Goal: Transaction & Acquisition: Purchase product/service

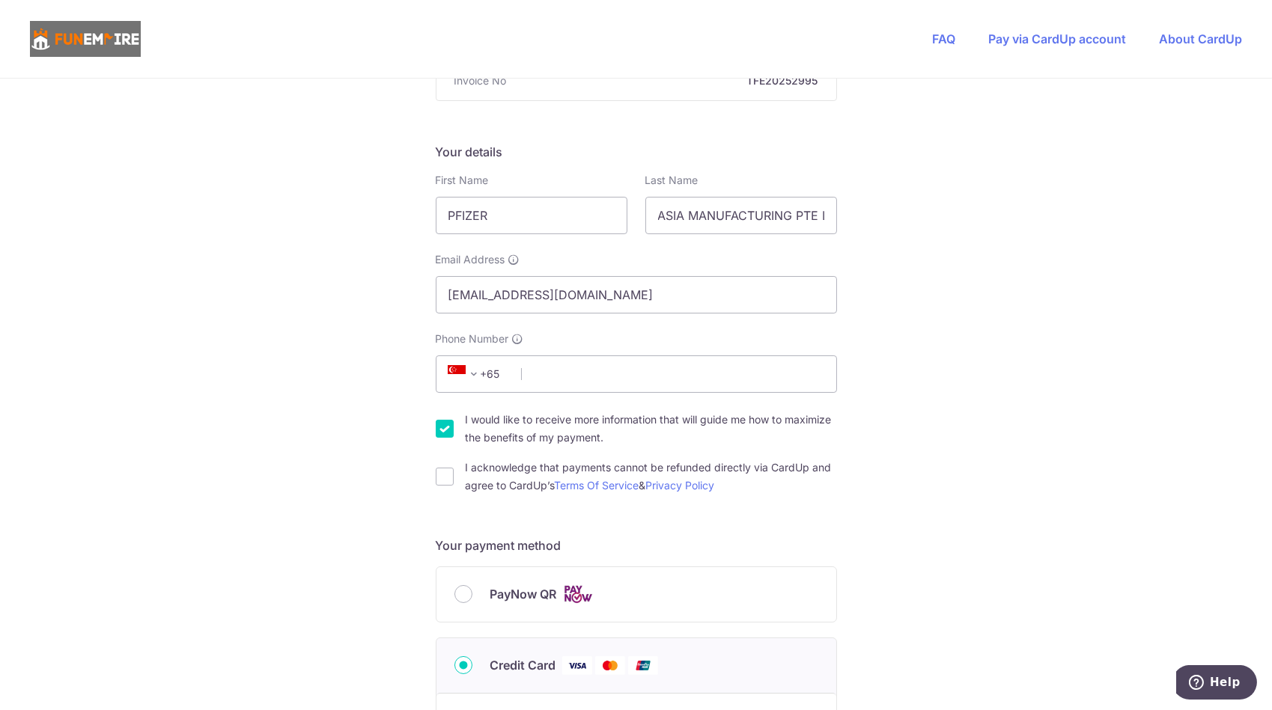
scroll to position [249, 0]
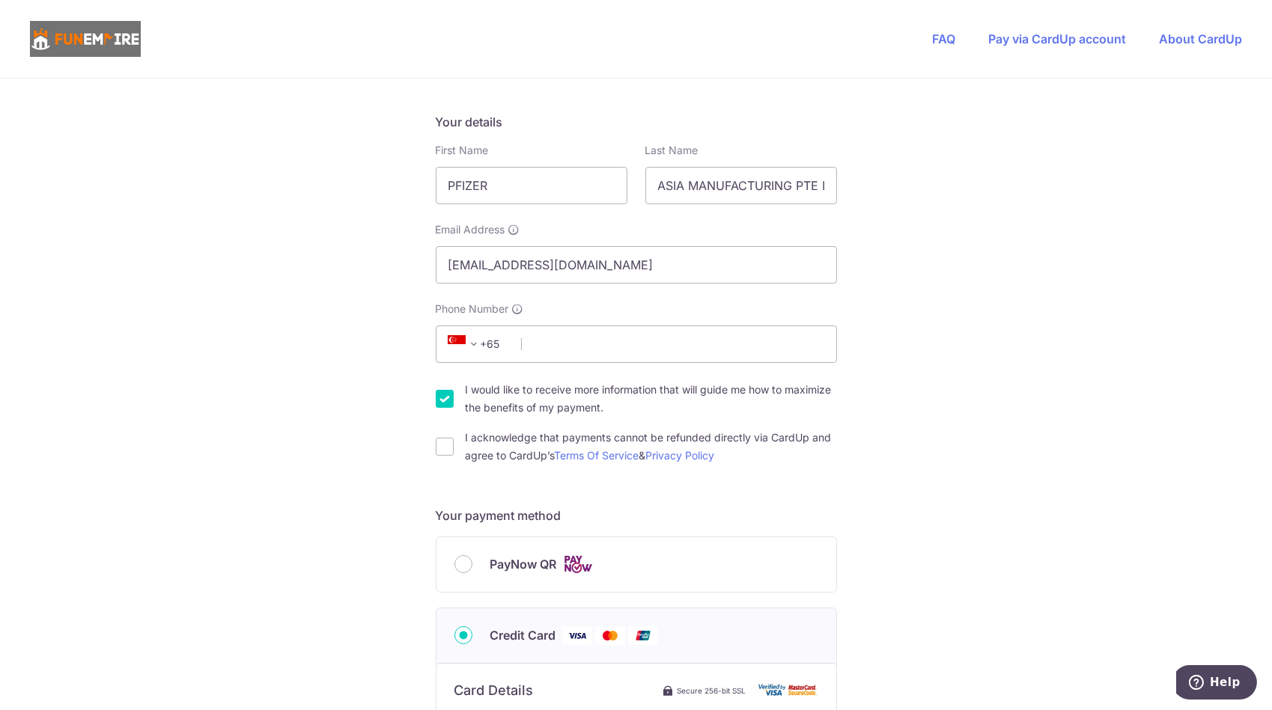
scroll to position [249, 0]
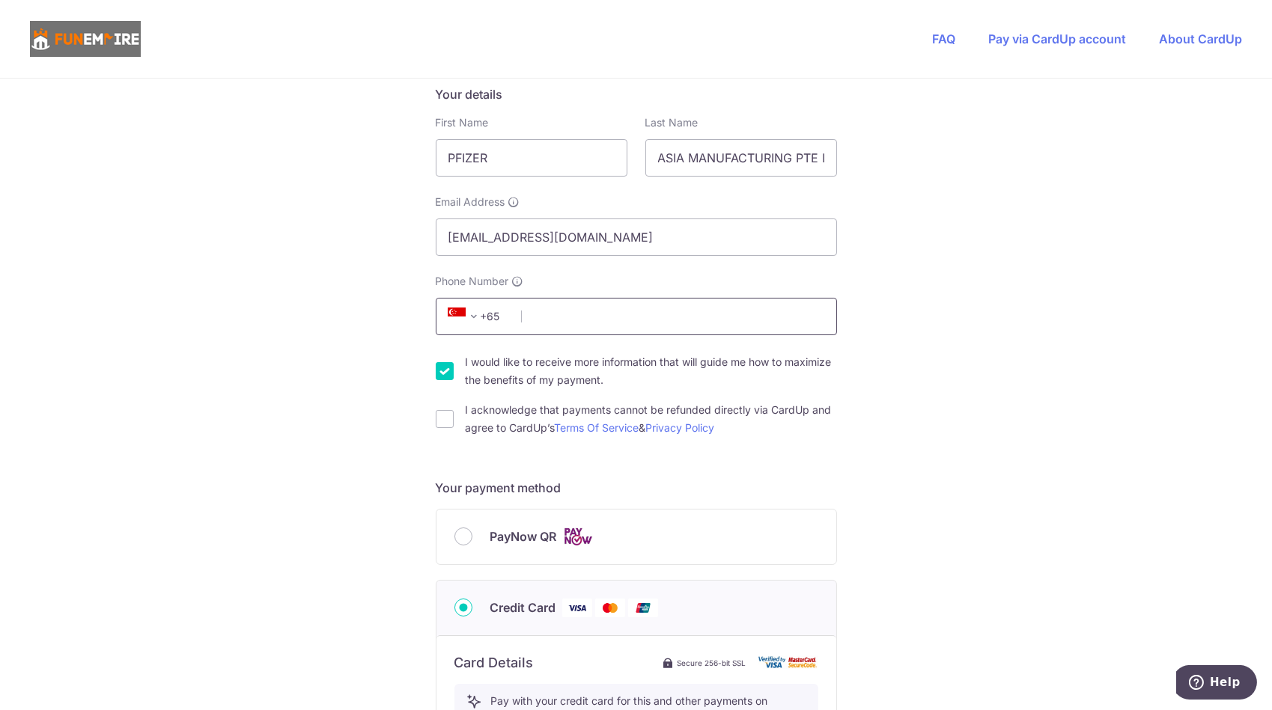
click at [582, 322] on input "Phone Number" at bounding box center [636, 316] width 401 height 37
type input "64190127"
click at [492, 373] on label "I would like to receive more information that will guide me how to maximize the…" at bounding box center [651, 371] width 371 height 36
click at [454, 373] on input "I would like to receive more information that will guide me how to maximize the…" at bounding box center [445, 371] width 18 height 18
checkbox input "false"
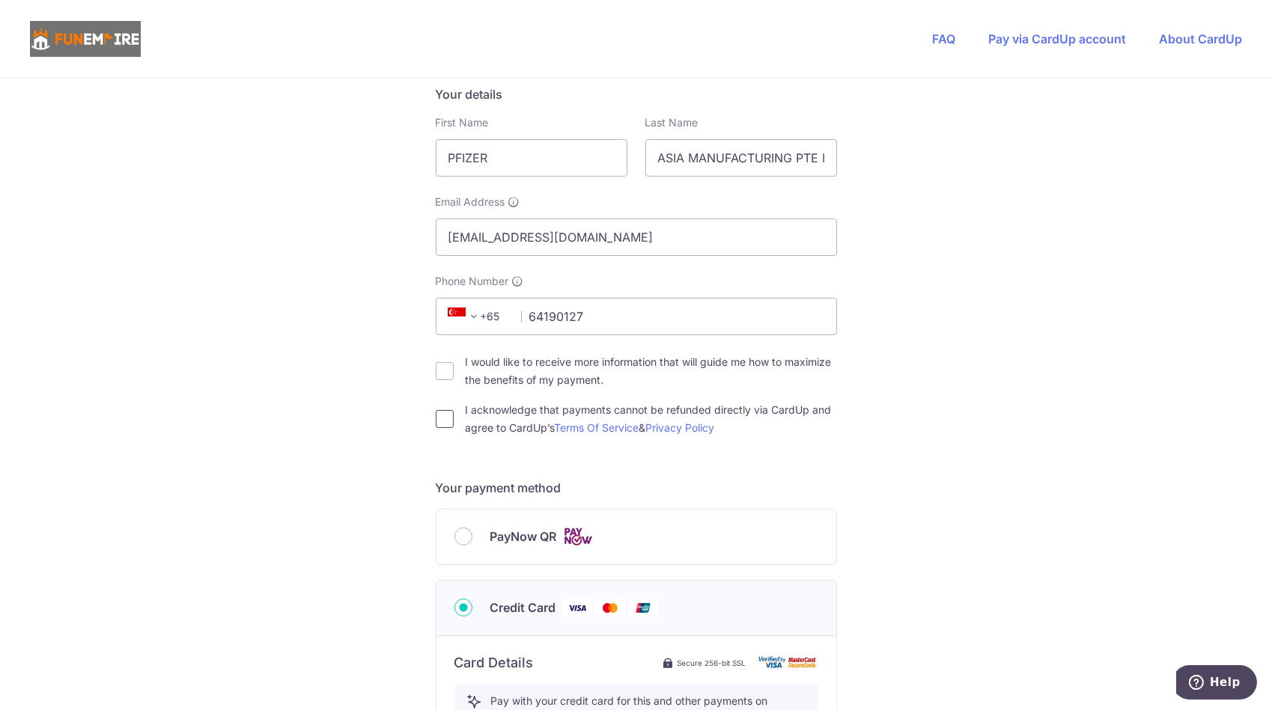
click at [438, 415] on input "I acknowledge that payments cannot be refunded directly via CardUp and agree to…" at bounding box center [445, 419] width 18 height 18
checkbox input "true"
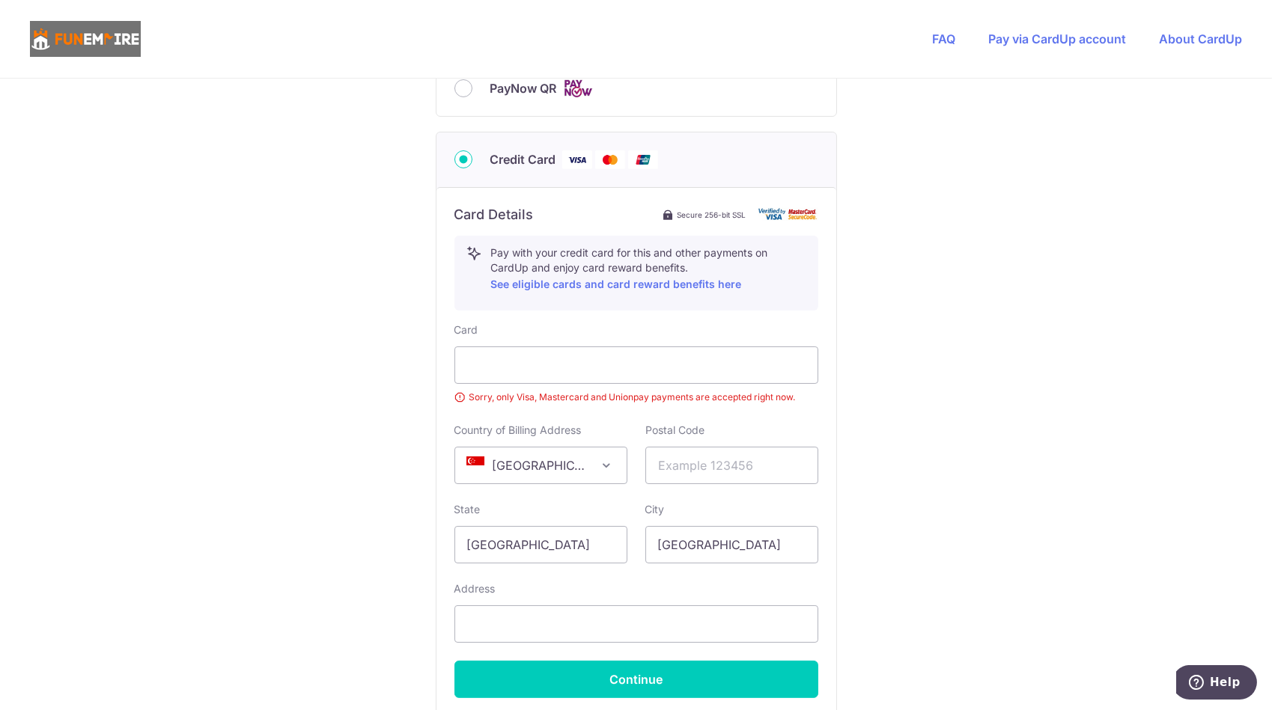
scroll to position [474, 0]
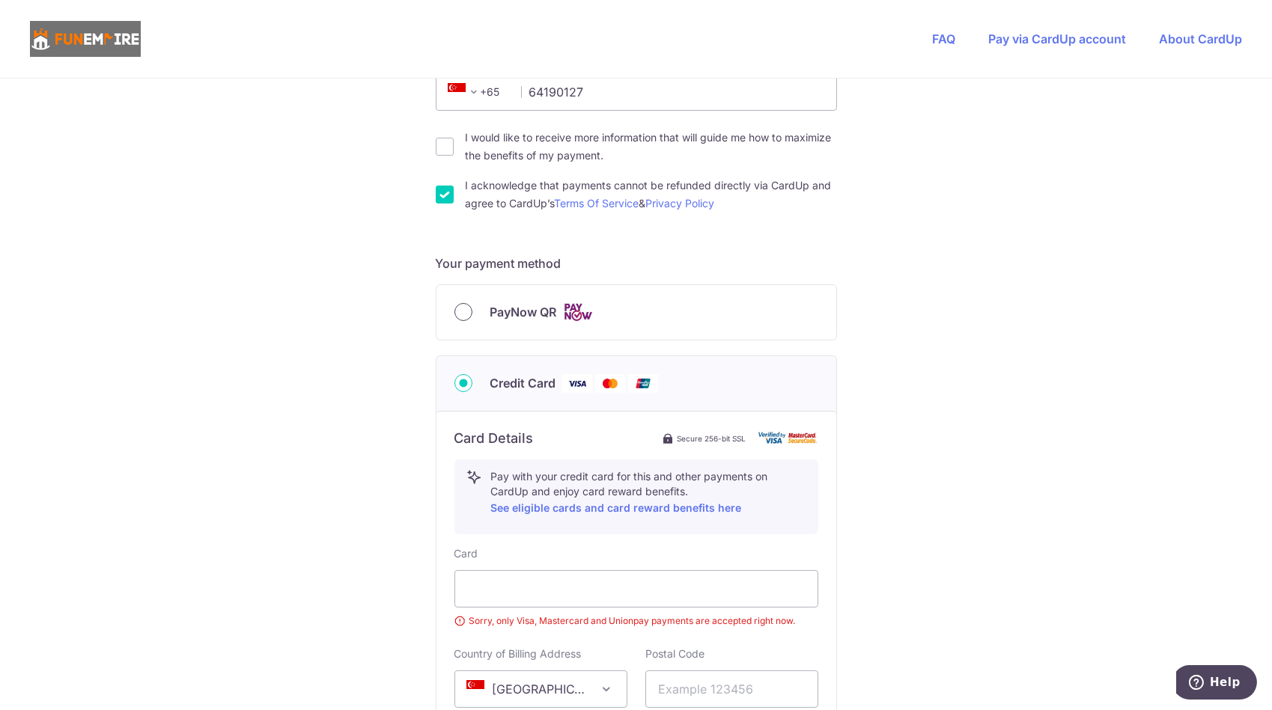
click at [463, 312] on input "PayNow QR" at bounding box center [463, 312] width 18 height 18
radio input "true"
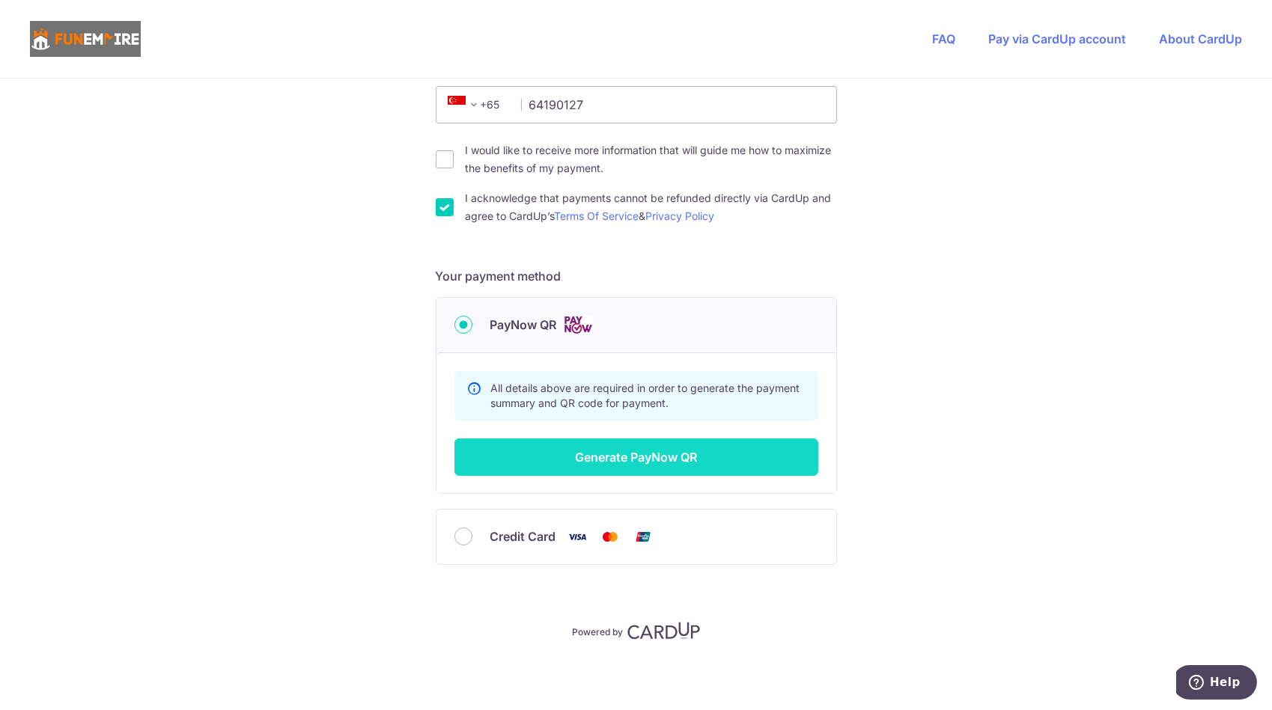
scroll to position [460, 0]
click at [685, 458] on button "Generate PayNow QR" at bounding box center [636, 457] width 364 height 37
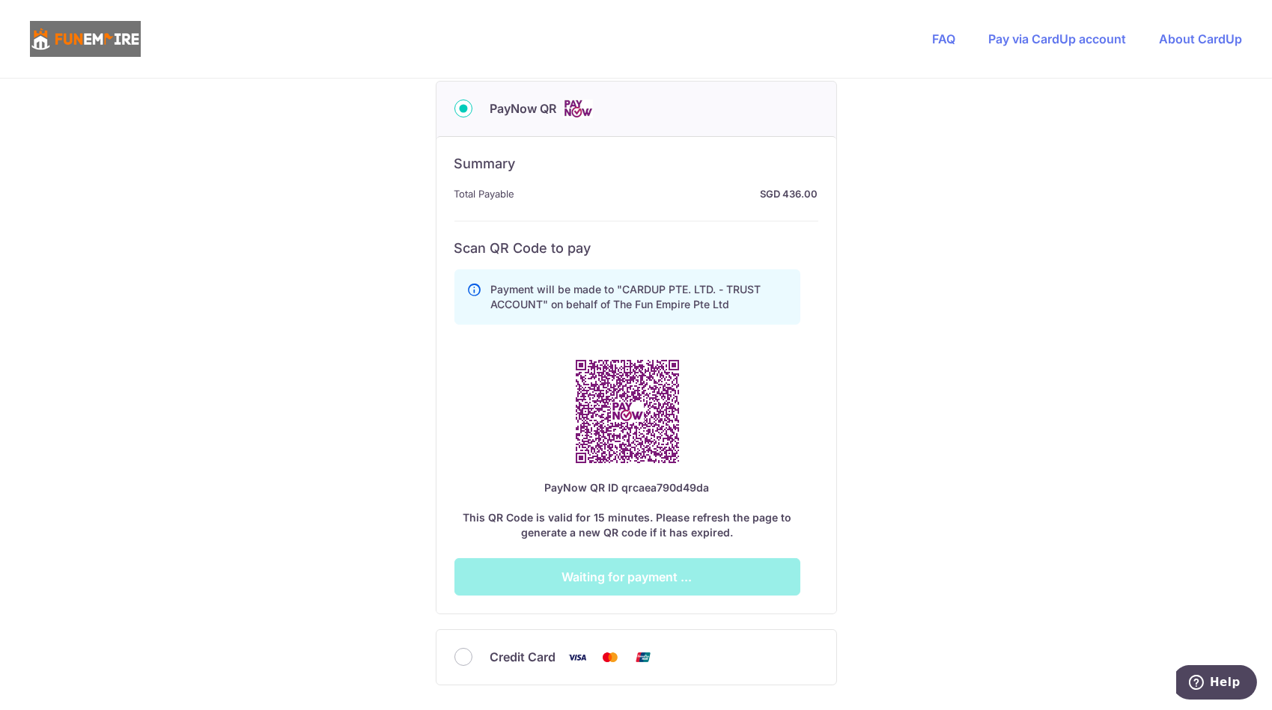
scroll to position [710, 0]
